Goal: Transaction & Acquisition: Register for event/course

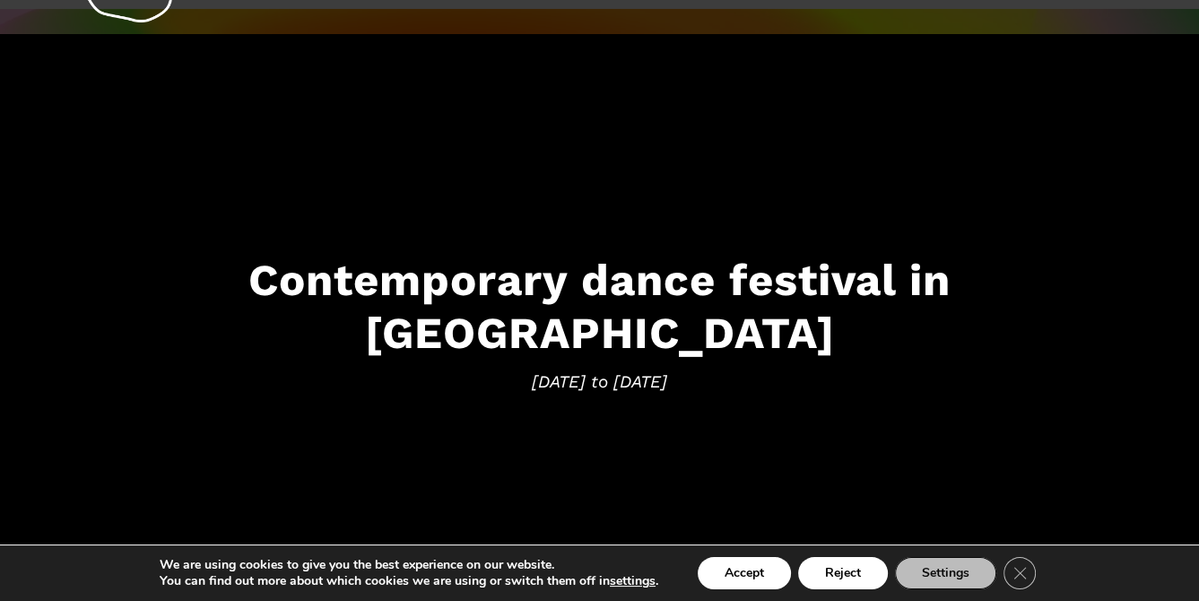
scroll to position [269, 0]
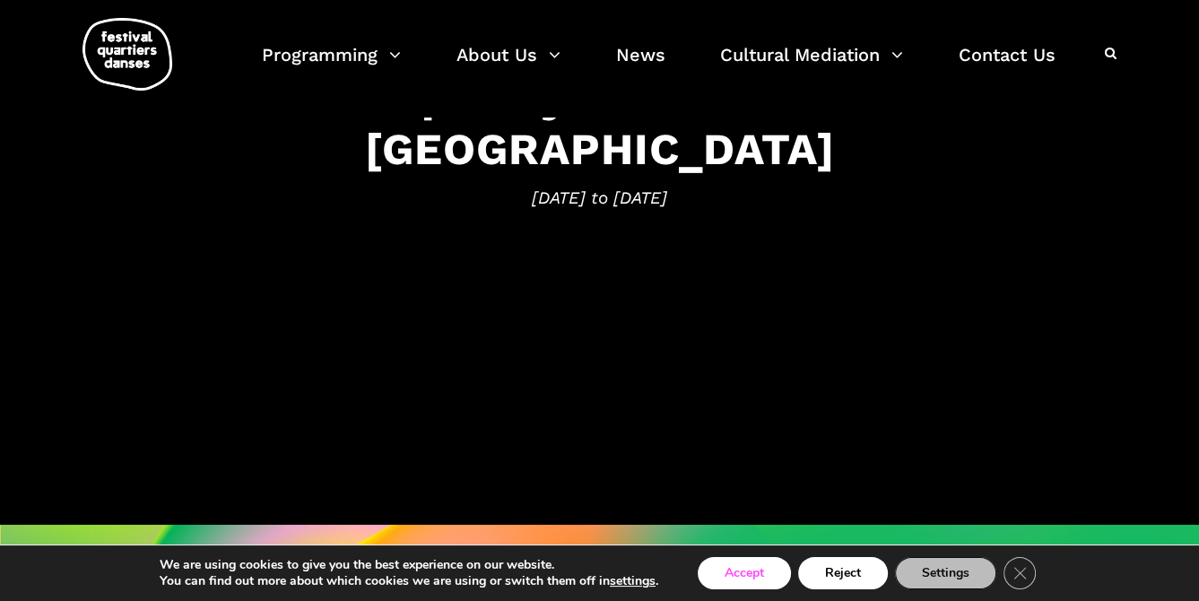
click at [753, 572] on button "Accept" at bounding box center [744, 573] width 93 height 32
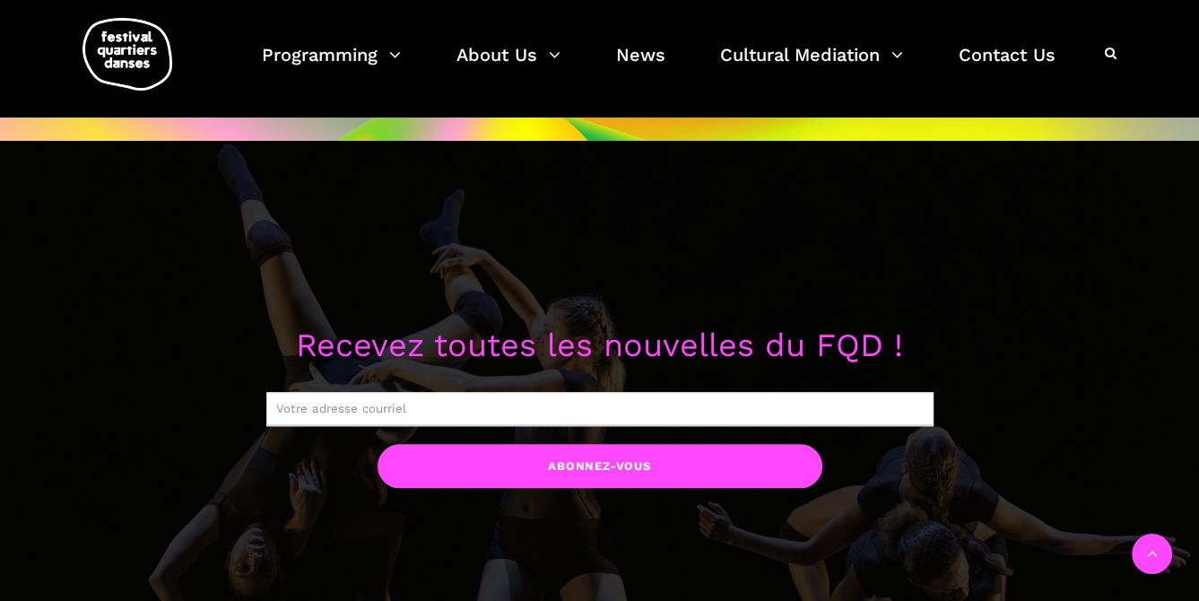
scroll to position [861, 0]
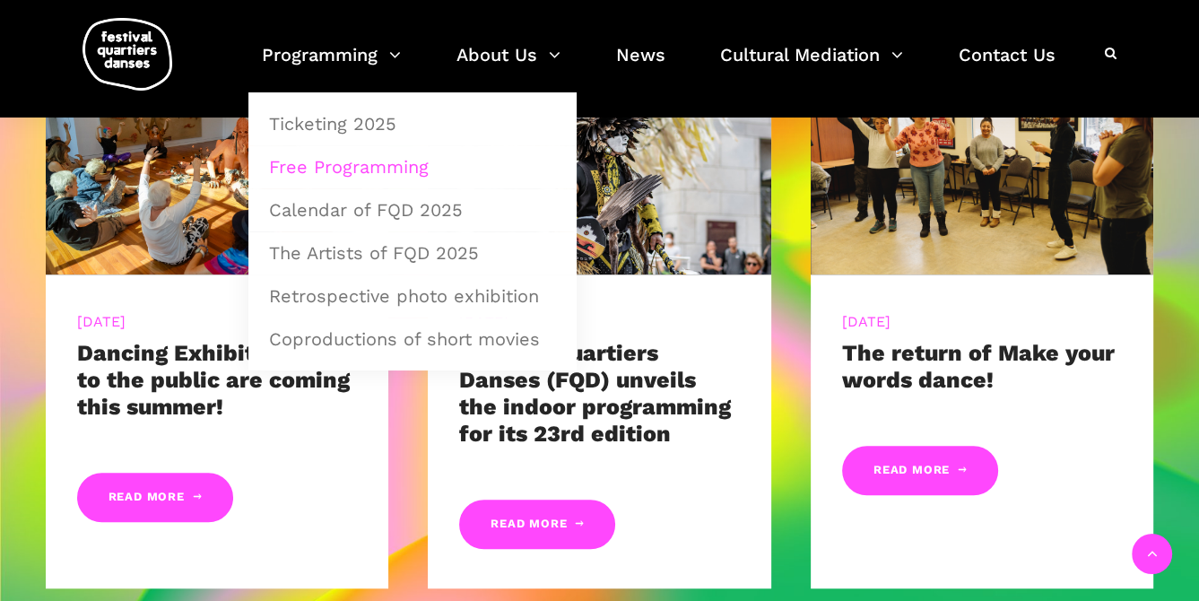
click at [361, 161] on link "Free Programming" at bounding box center [412, 166] width 308 height 41
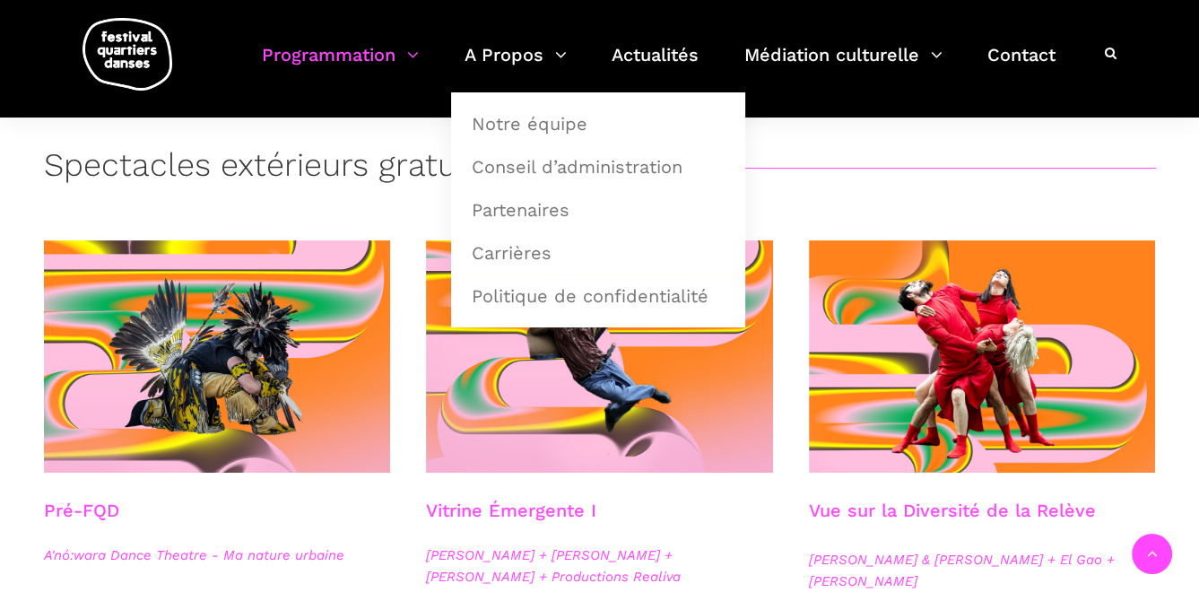
scroll to position [179, 0]
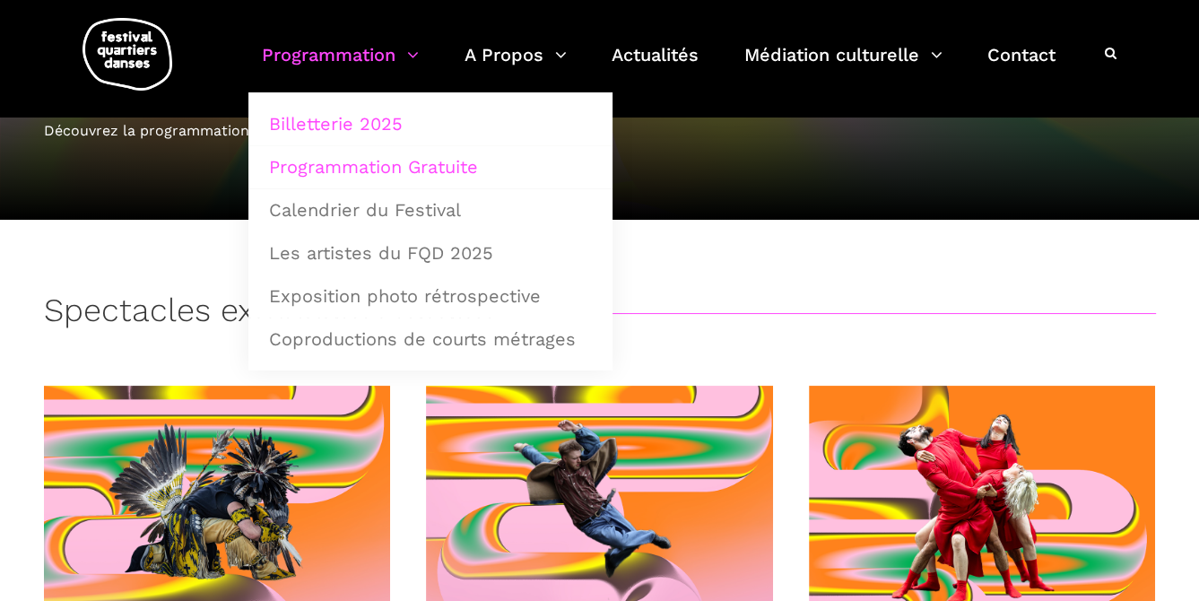
click at [334, 117] on link "Billetterie 2025" at bounding box center [430, 123] width 344 height 41
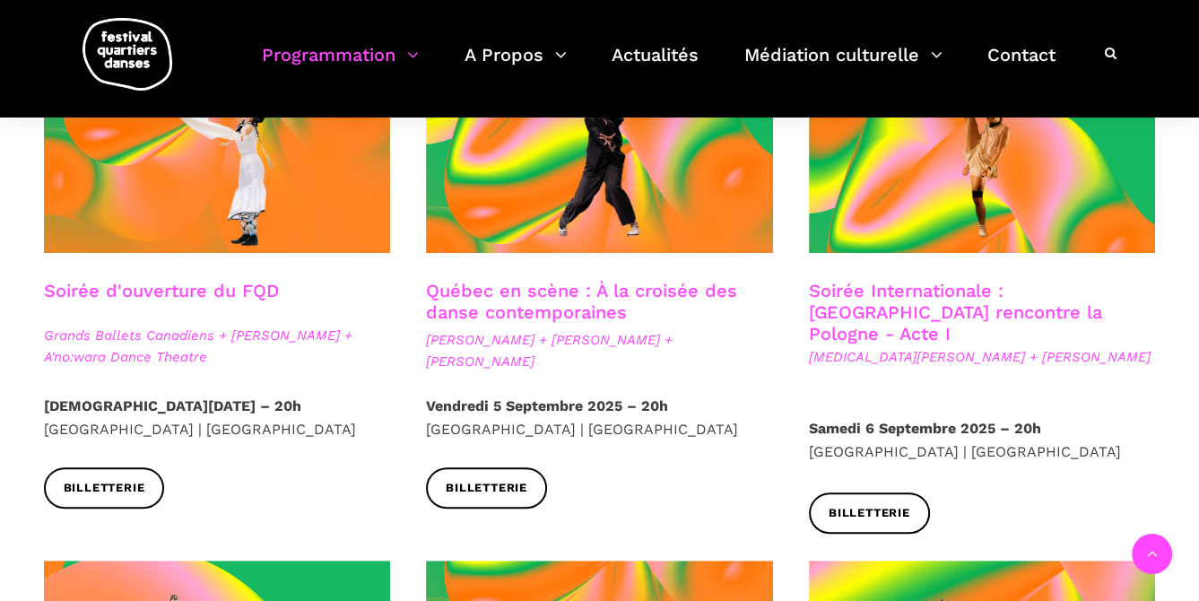
scroll to position [538, 0]
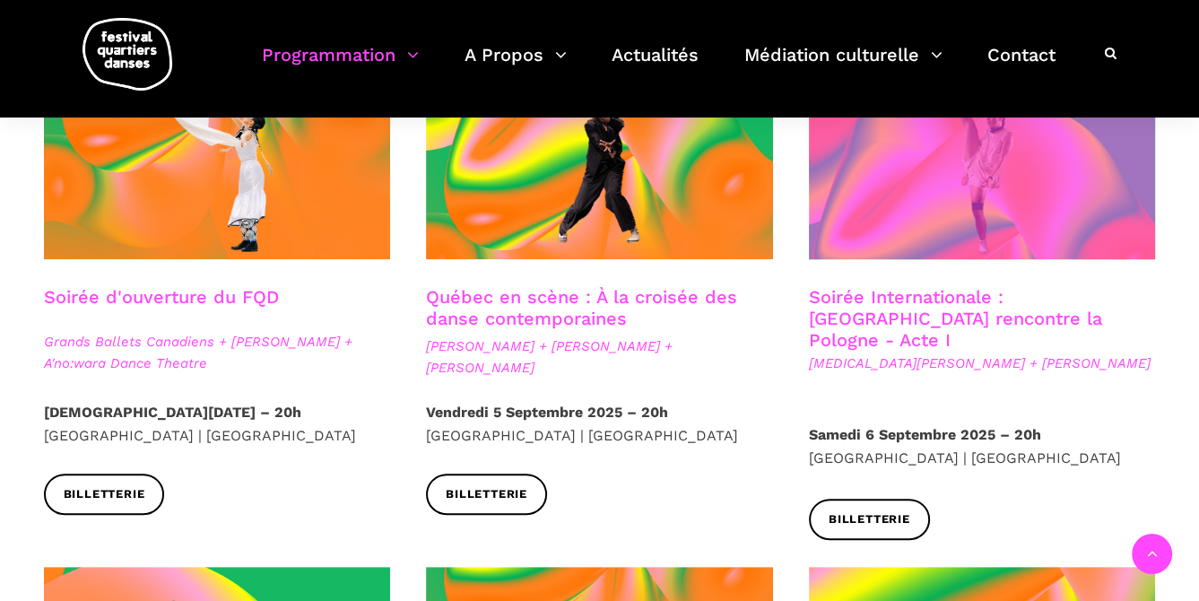
click at [982, 182] on span at bounding box center [982, 143] width 347 height 232
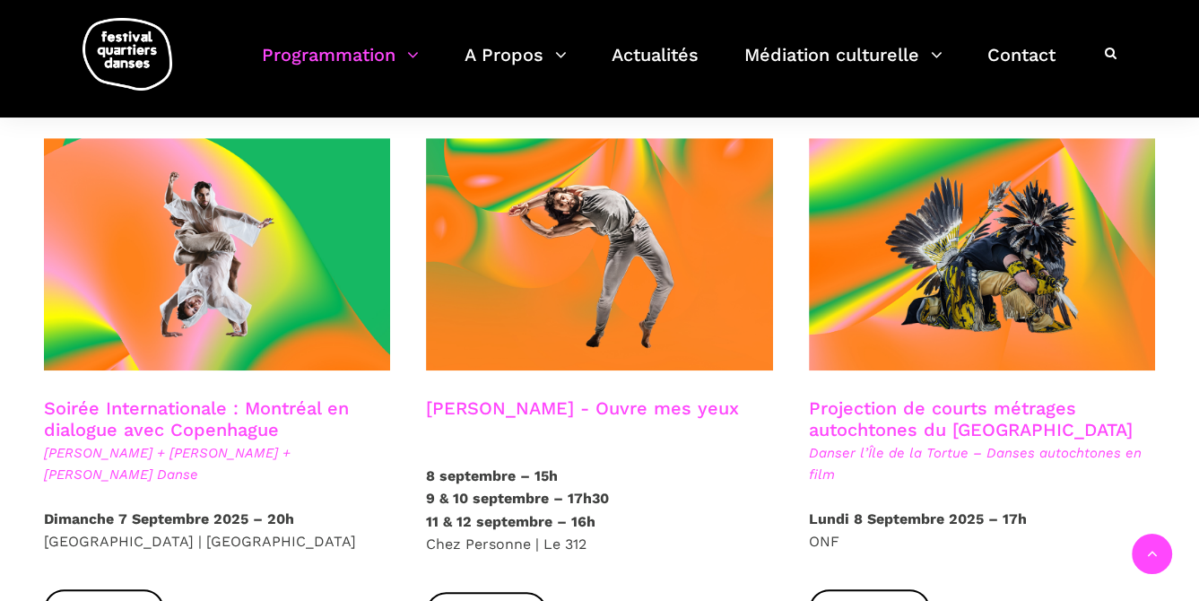
scroll to position [986, 0]
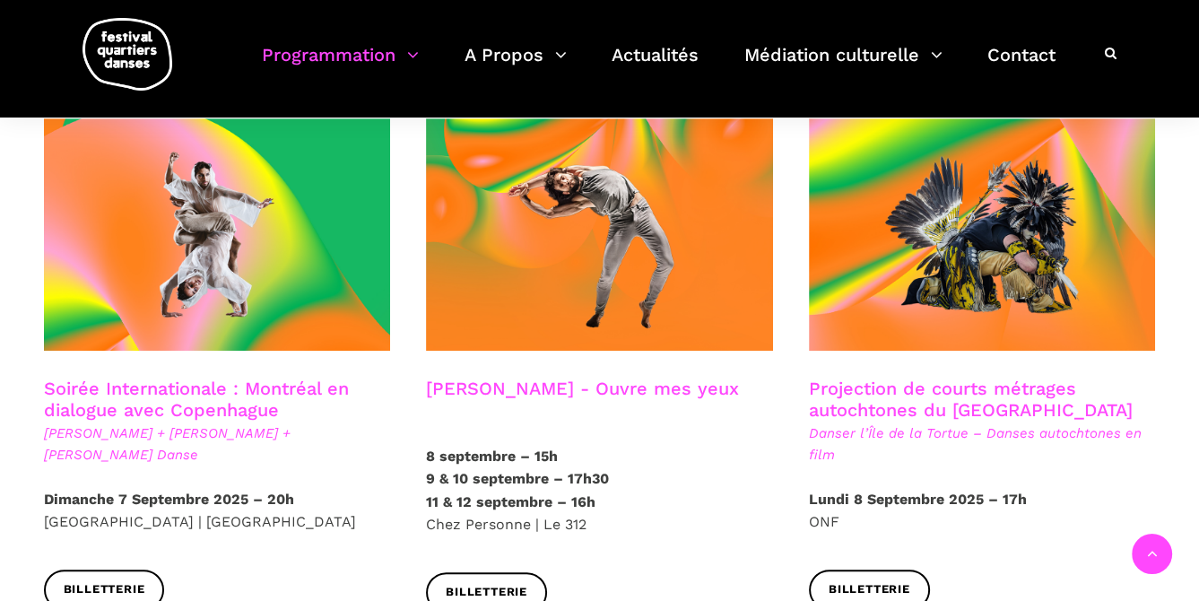
click at [173, 377] on link "Soirée Internationale : Montréal en dialogue avec Copenhague" at bounding box center [196, 398] width 305 height 43
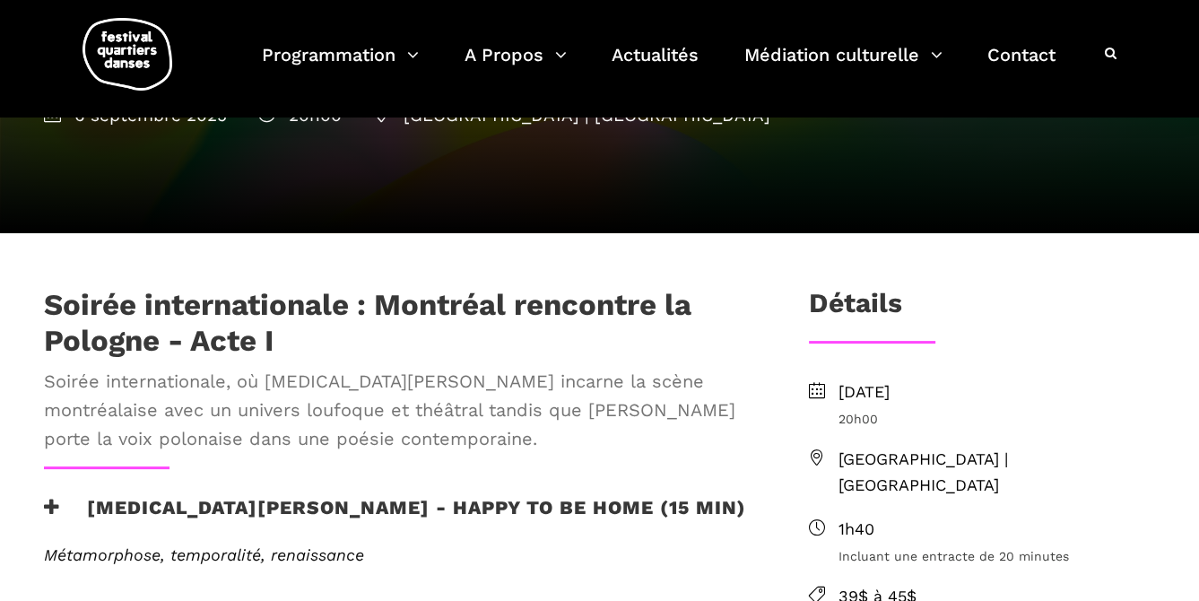
scroll to position [179, 0]
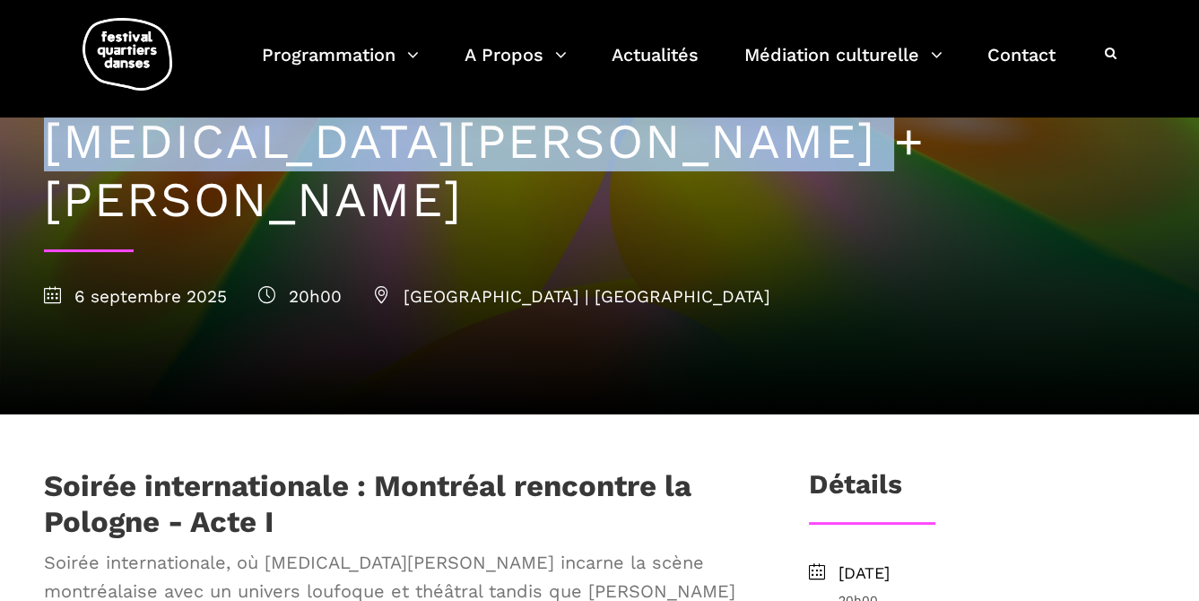
drag, startPoint x: 39, startPoint y: 147, endPoint x: 792, endPoint y: 170, distance: 752.7
click at [792, 170] on div "[GEOGRAPHIC_DATA] rencontre la Pologne – Acte I : [MEDICAL_DATA][PERSON_NAME] +…" at bounding box center [600, 178] width 1148 height 473
click at [307, 139] on h1 "Montréal rencontre la Pologne – Acte I : [MEDICAL_DATA][PERSON_NAME] + [PERSON_…" at bounding box center [600, 142] width 1112 height 174
drag, startPoint x: 53, startPoint y: 141, endPoint x: 864, endPoint y: 153, distance: 811.6
click at [864, 153] on h1 "Montréal rencontre la Pologne – Acte I : [MEDICAL_DATA][PERSON_NAME] + [PERSON_…" at bounding box center [600, 142] width 1112 height 174
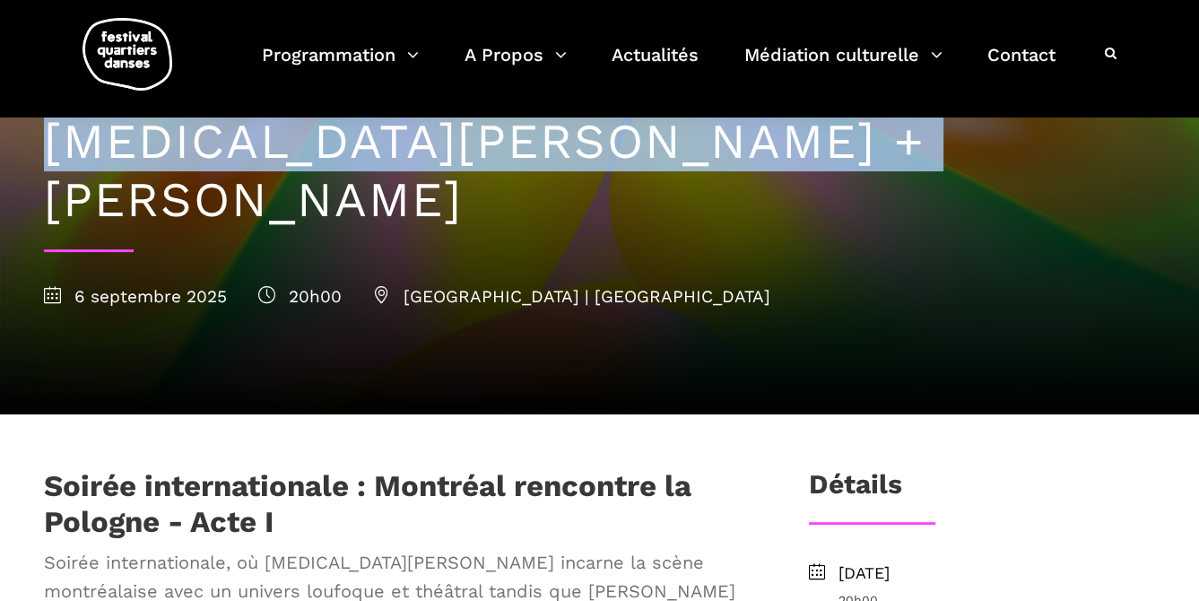
copy h1 "[MEDICAL_DATA][PERSON_NAME] + [PERSON_NAME]"
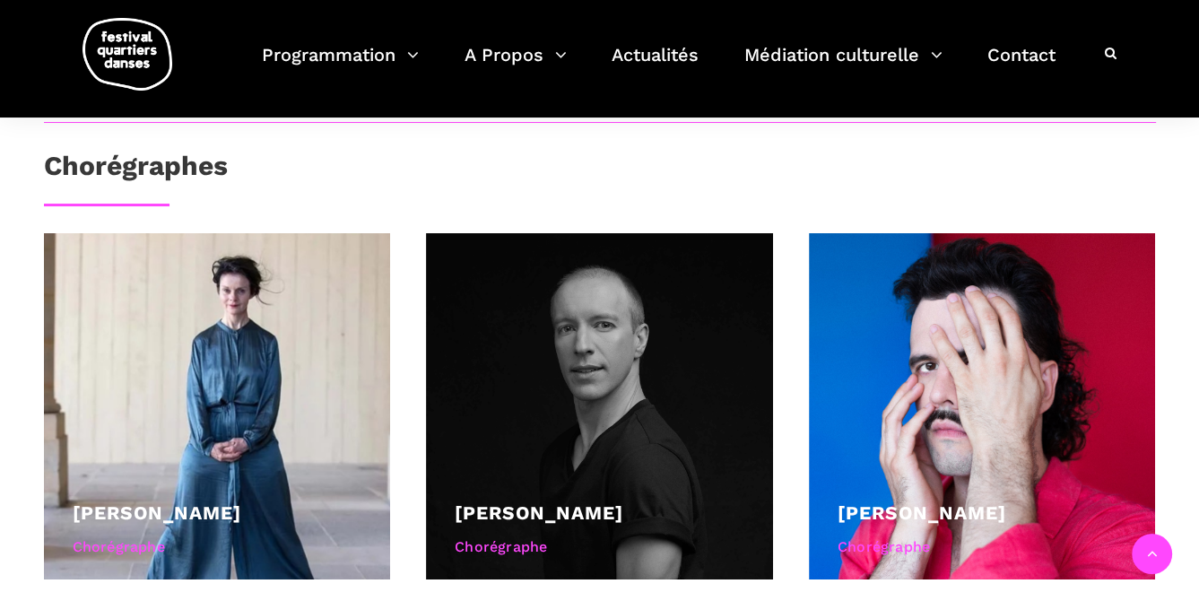
scroll to position [1255, 0]
